Goal: Task Accomplishment & Management: Manage account settings

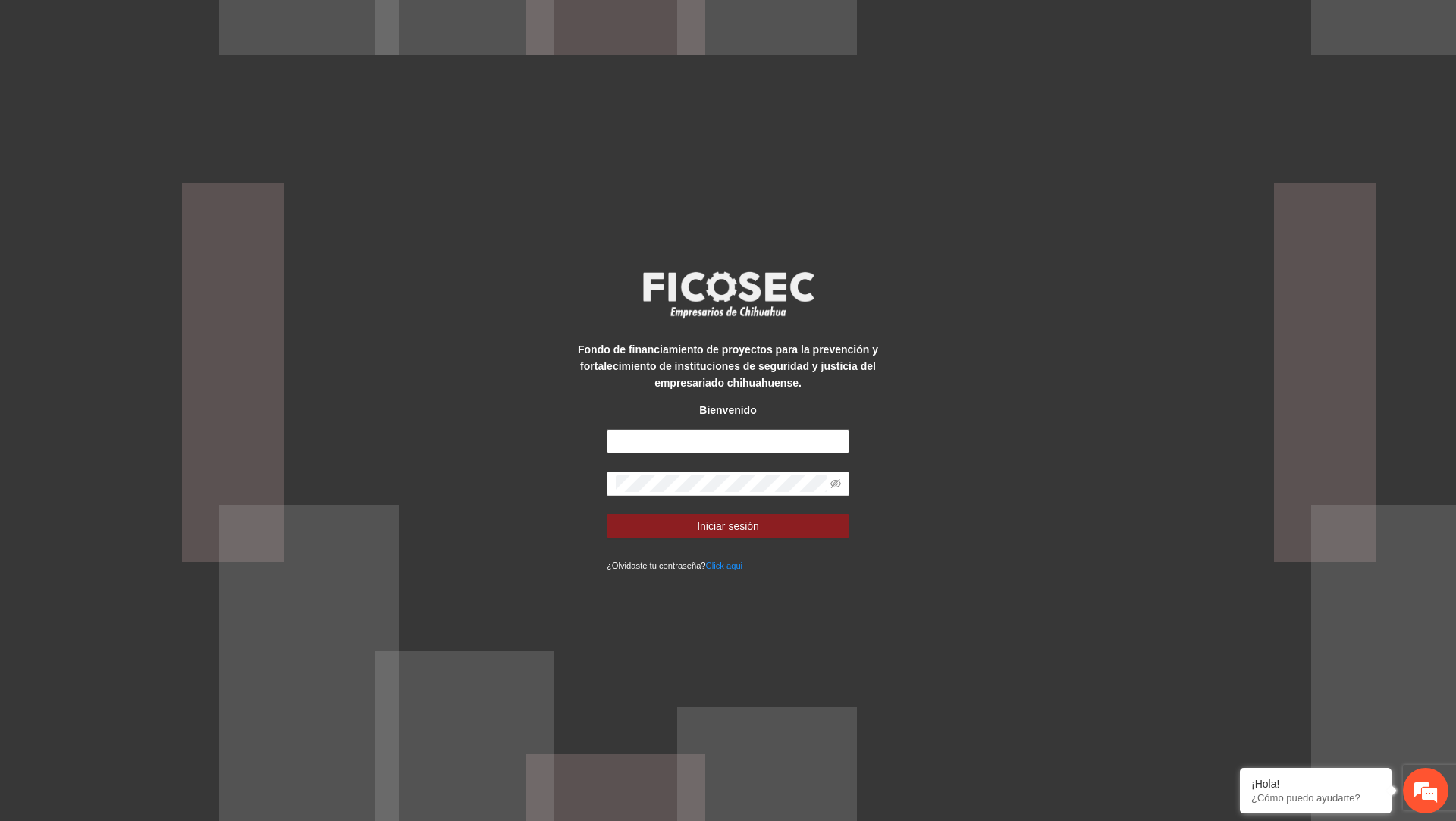
click at [682, 438] on input "text" at bounding box center [728, 441] width 242 height 25
type input "**********"
click at [607, 514] on button "Iniciar sesión" at bounding box center [728, 526] width 242 height 25
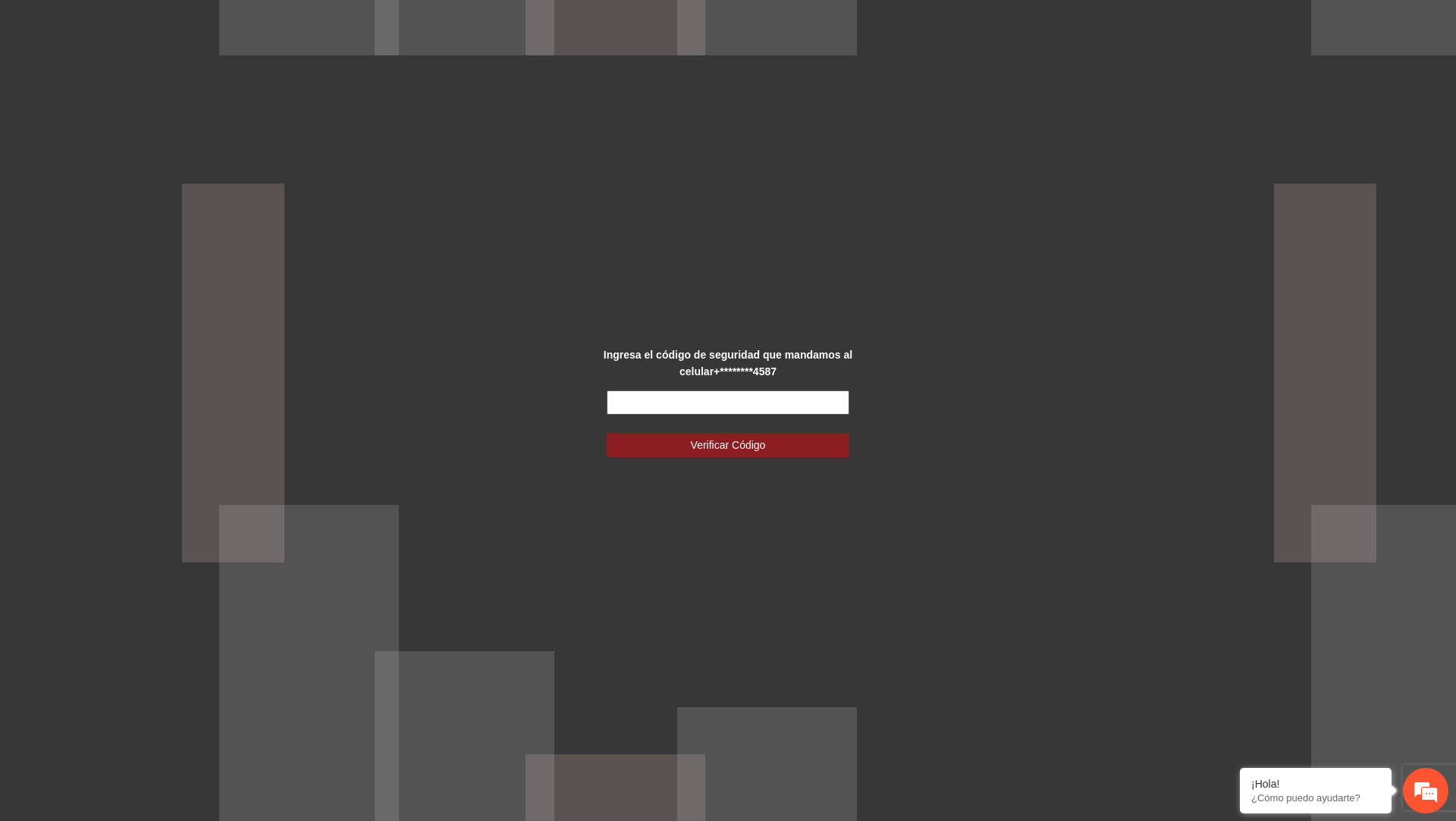
click at [800, 405] on input "text" at bounding box center [728, 402] width 242 height 25
type input "******"
click at [607, 433] on button "Verificar Código" at bounding box center [728, 445] width 242 height 25
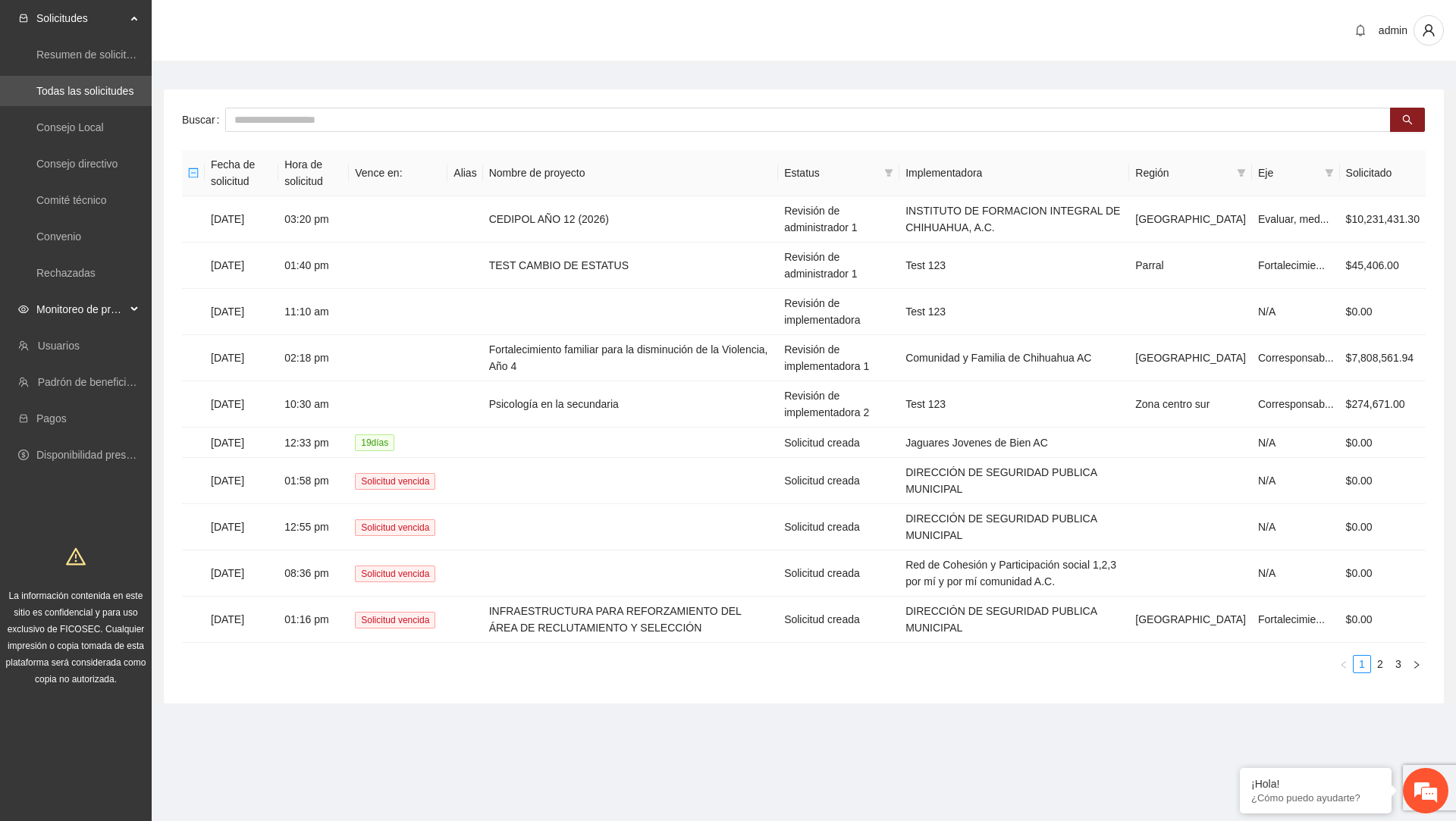
click at [69, 307] on span "Monitoreo de proyectos" at bounding box center [81, 309] width 90 height 30
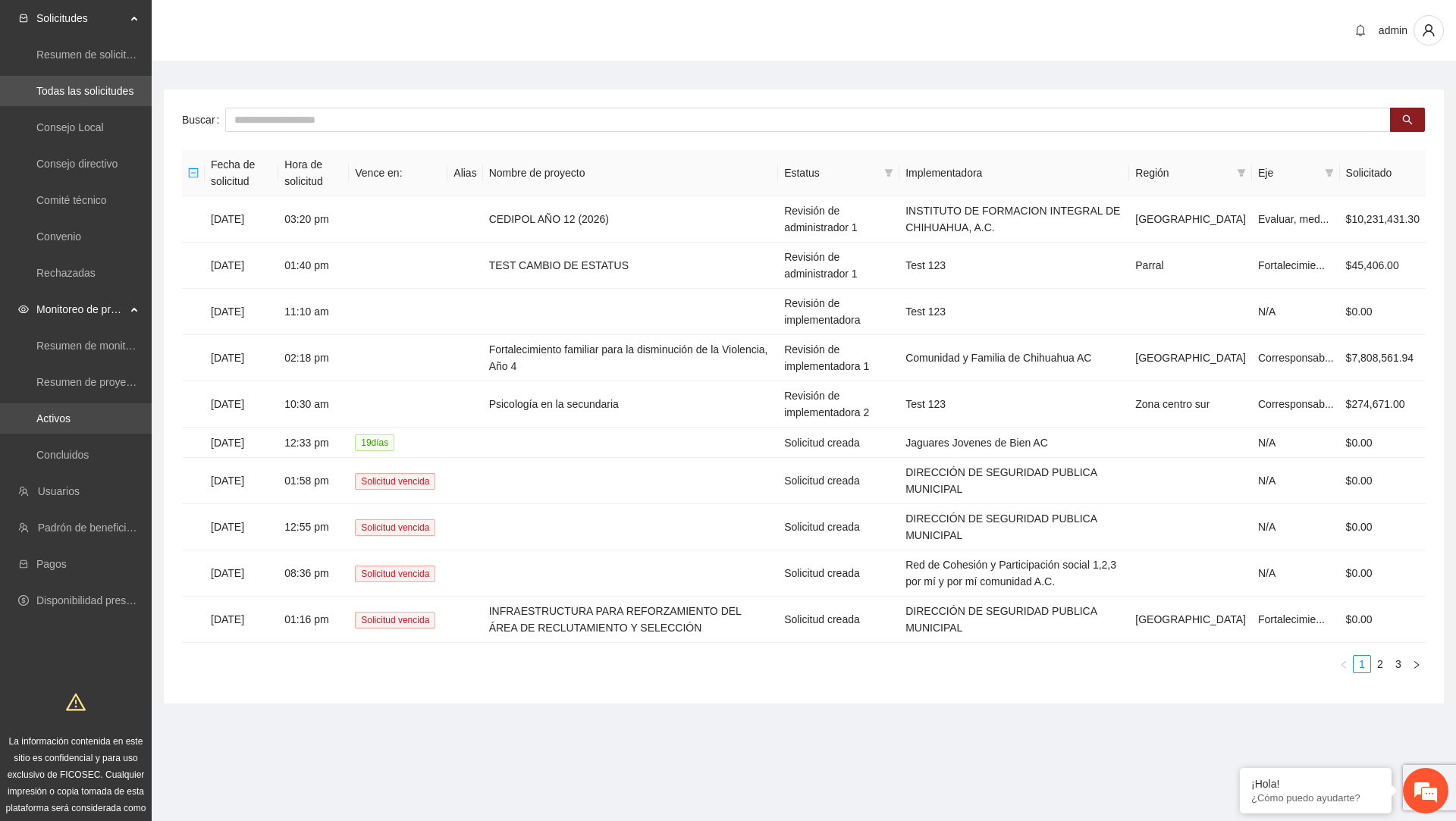
click at [70, 416] on link "Activos" at bounding box center [53, 418] width 34 height 12
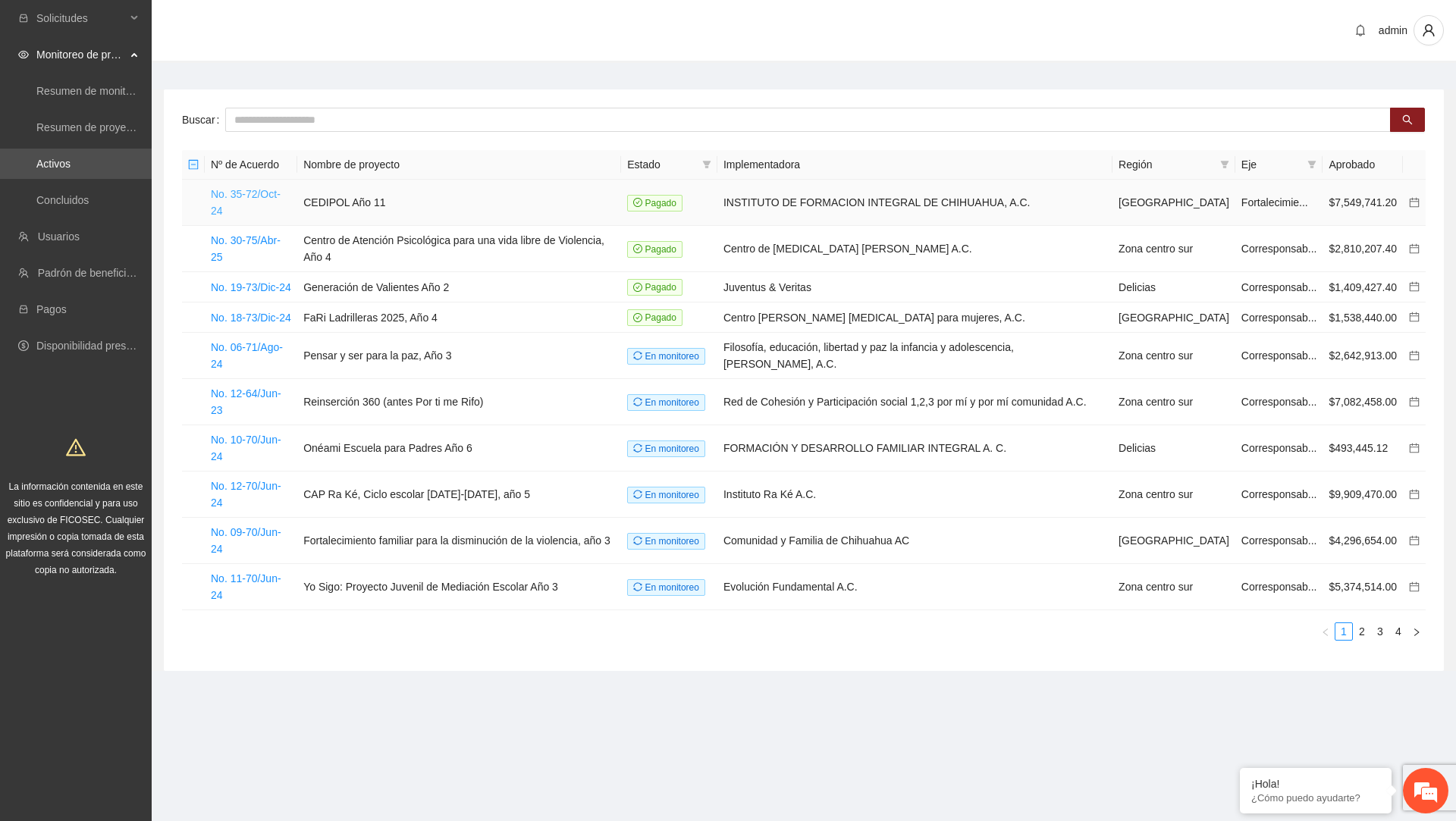
click at [272, 198] on link "No. 35-72/Oct-24" at bounding box center [246, 203] width 70 height 29
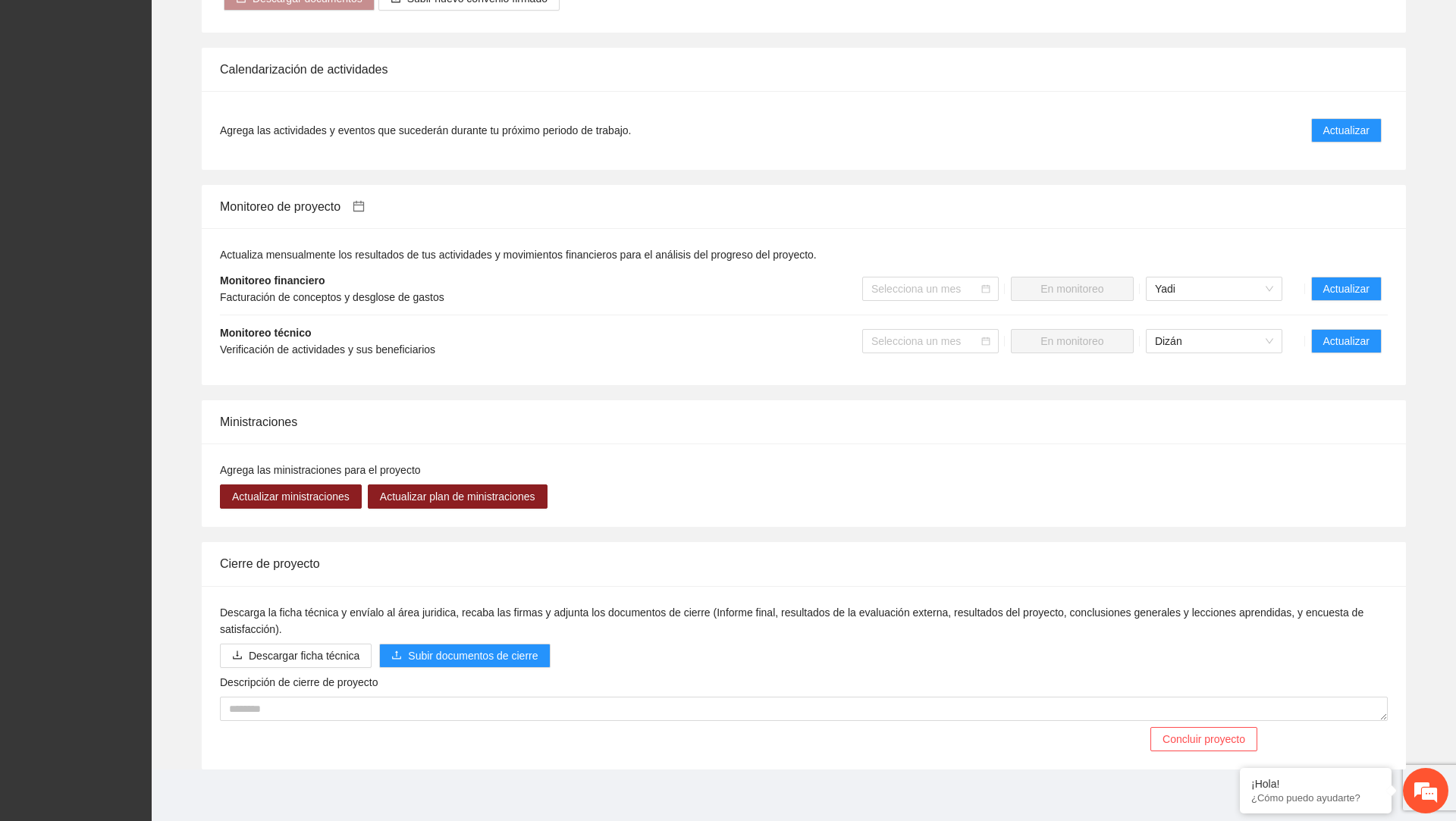
scroll to position [1171, 0]
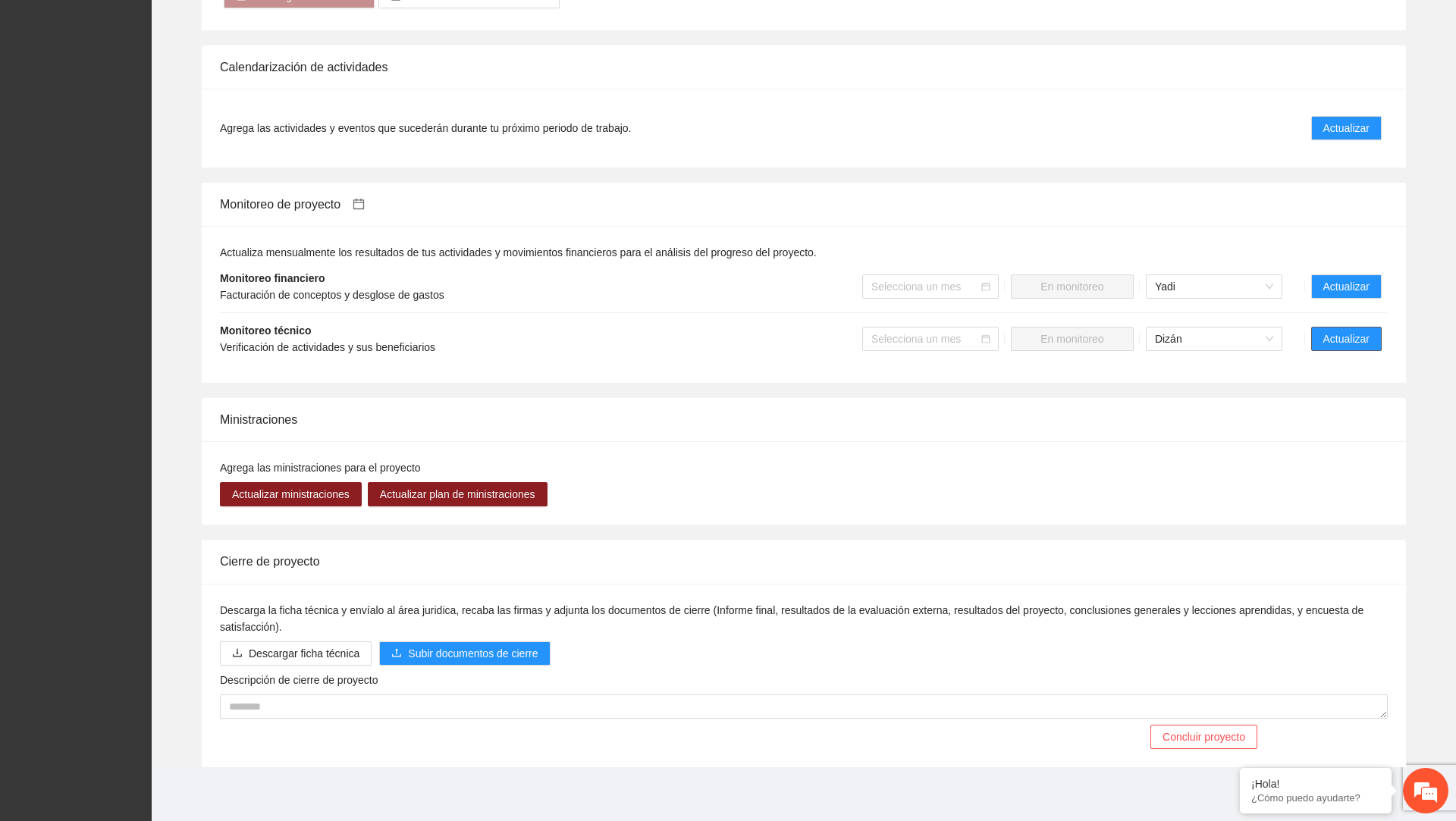
click at [1344, 338] on span "Actualizar" at bounding box center [1346, 339] width 47 height 16
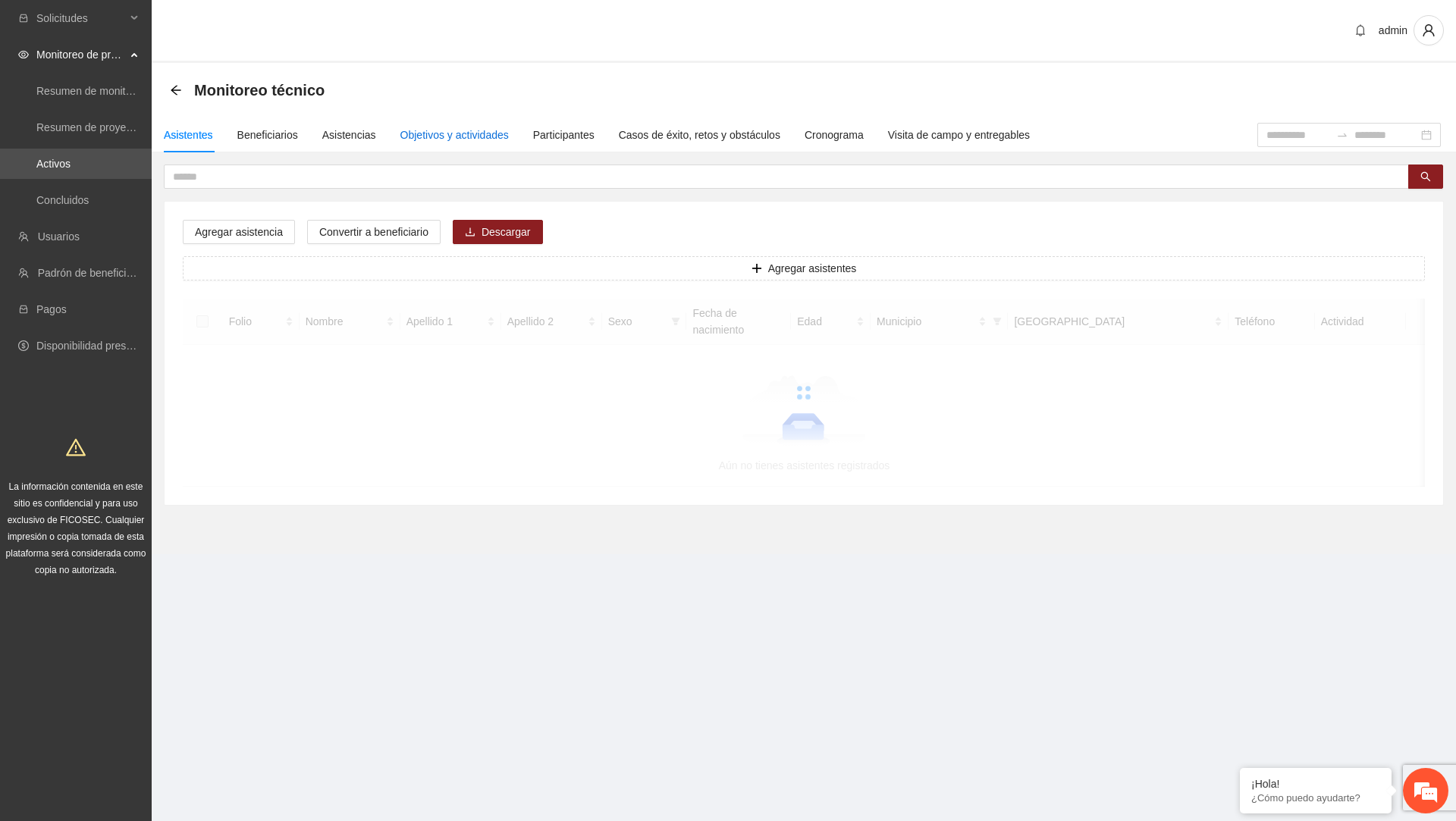
click at [474, 135] on div "Objetivos y actividades" at bounding box center [455, 135] width 109 height 16
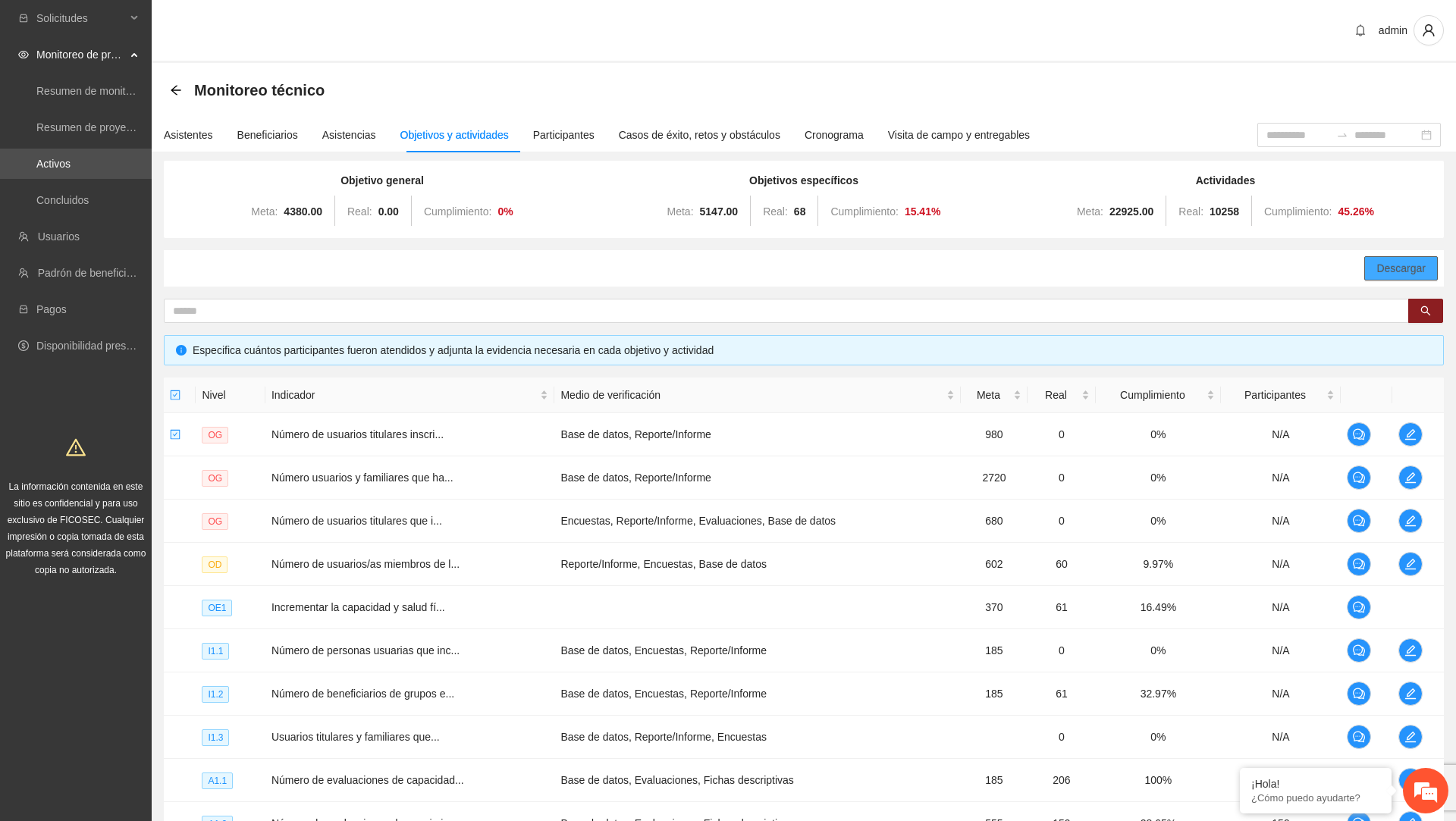
click at [1394, 272] on span "Descargar" at bounding box center [1401, 268] width 49 height 16
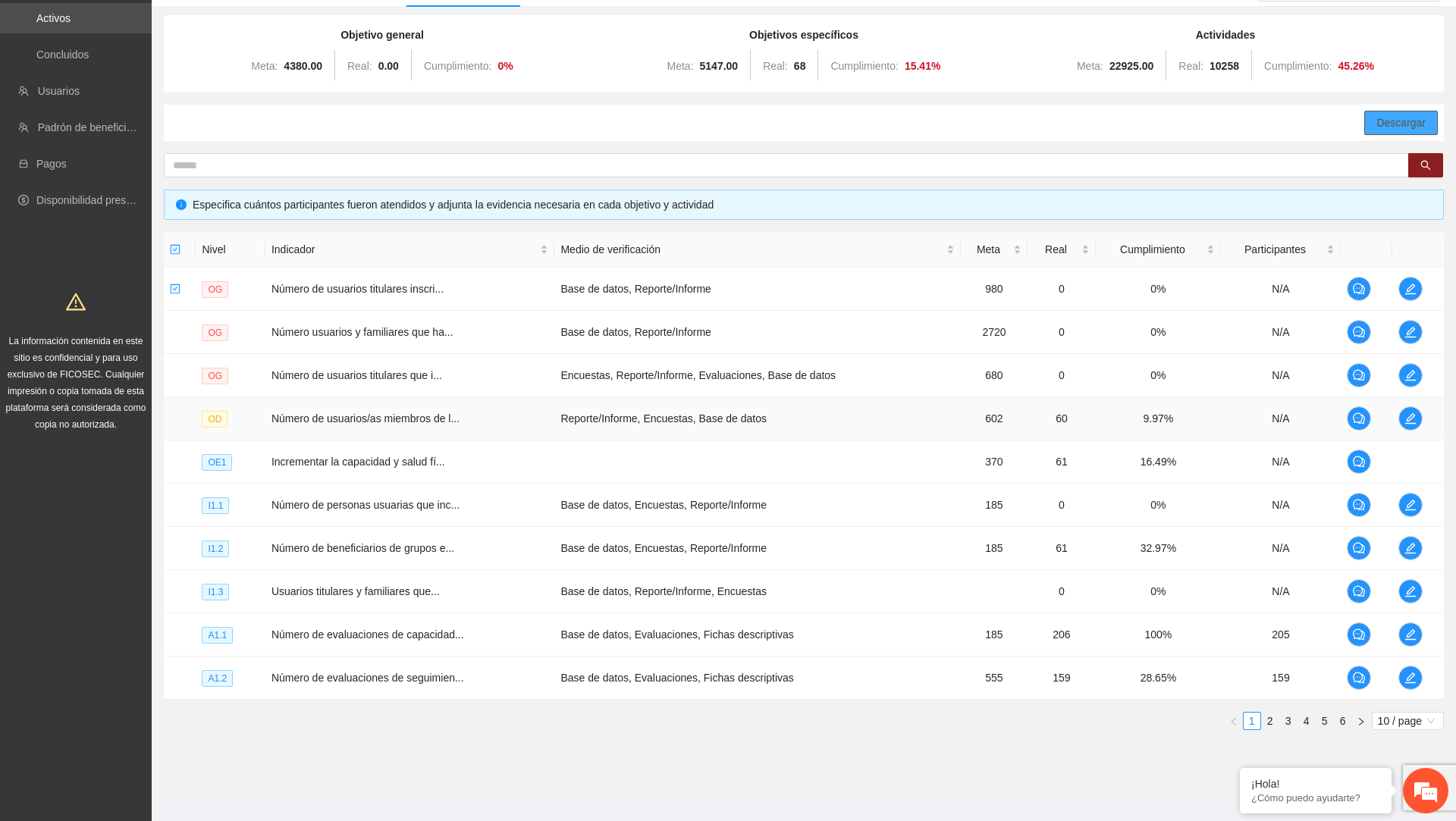
scroll to position [166, 0]
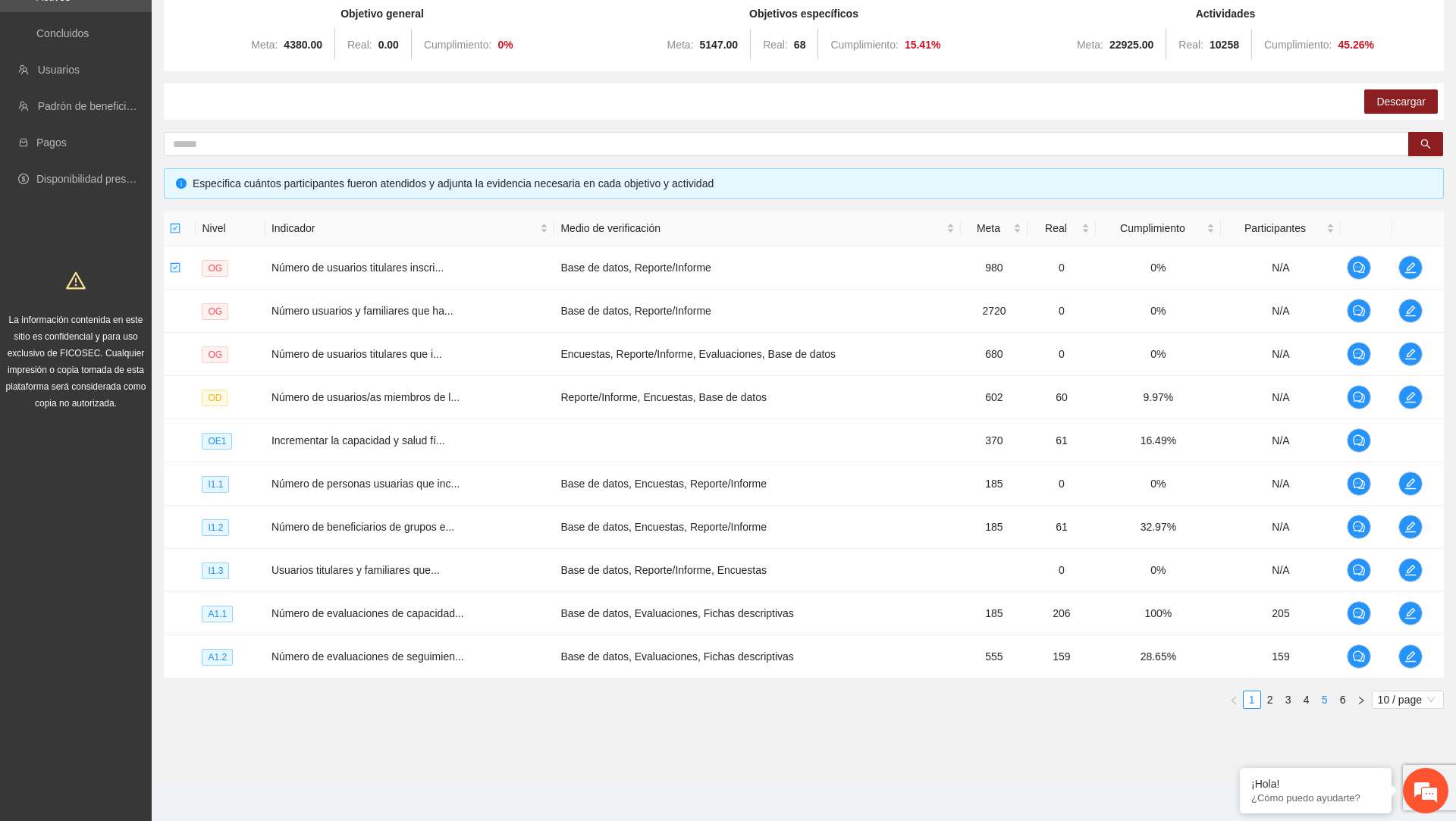
click at [1318, 692] on link "5" at bounding box center [1325, 699] width 16 height 16
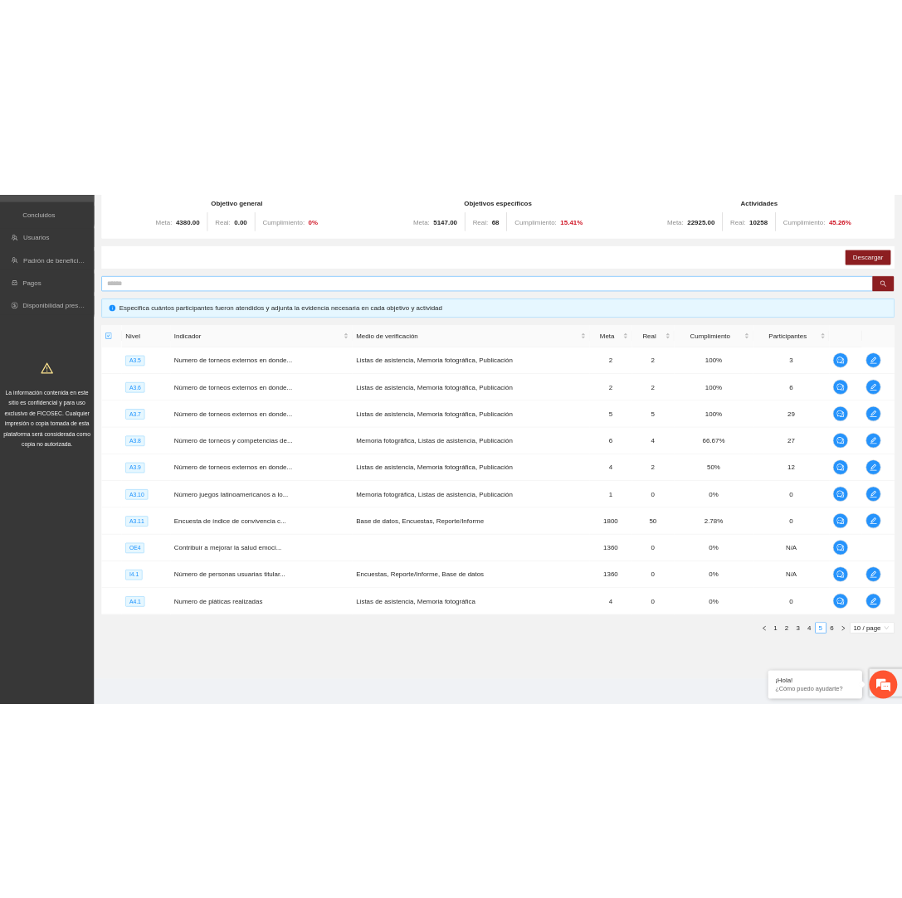
scroll to position [0, 0]
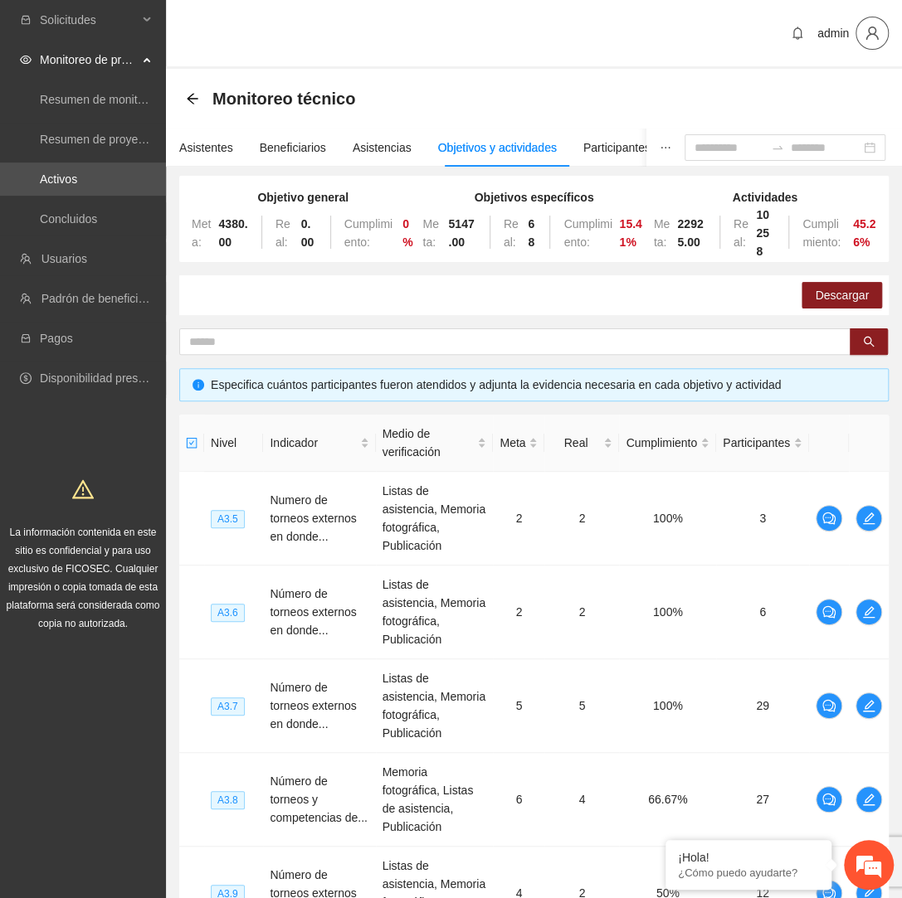
click at [864, 29] on icon "user" at bounding box center [871, 33] width 15 height 15
click at [852, 105] on span "Cerrar sesión" at bounding box center [823, 96] width 105 height 18
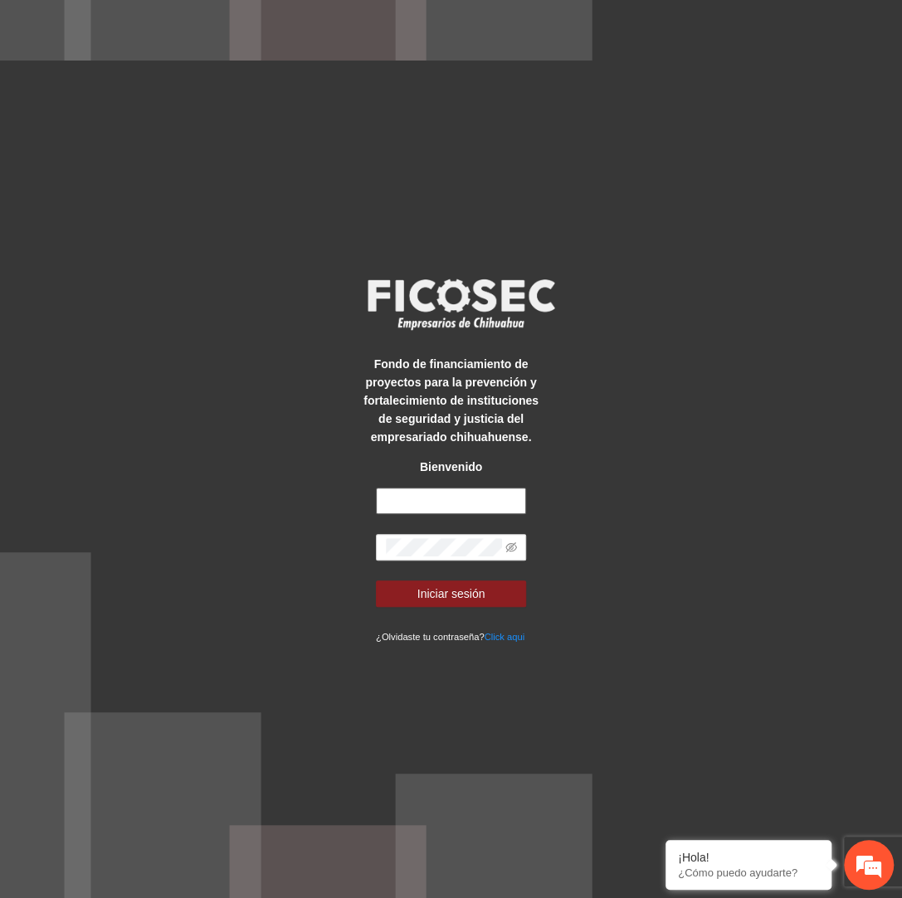
click at [507, 501] on input "text" at bounding box center [451, 501] width 150 height 27
type input "**********"
click at [376, 581] on button "Iniciar sesión" at bounding box center [451, 594] width 150 height 27
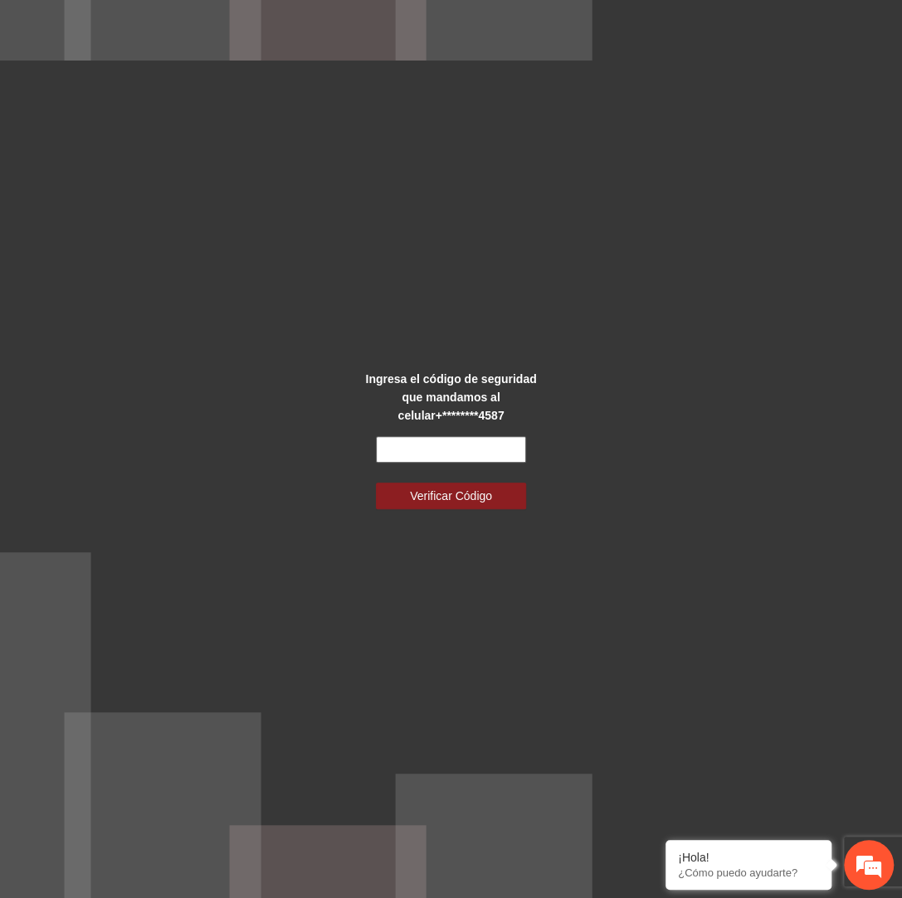
click at [431, 440] on input "text" at bounding box center [451, 449] width 150 height 27
type input "******"
click at [453, 502] on span "Verificar Código" at bounding box center [451, 496] width 82 height 18
